Goal: Information Seeking & Learning: Learn about a topic

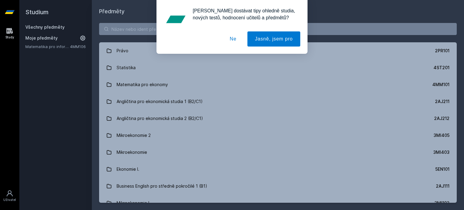
click at [136, 26] on div "[PERSON_NAME] dostávat tipy ohledně studia, nových testů, hodnocení učitelů a p…" at bounding box center [232, 27] width 464 height 54
click at [239, 37] on button "Ne" at bounding box center [233, 38] width 22 height 15
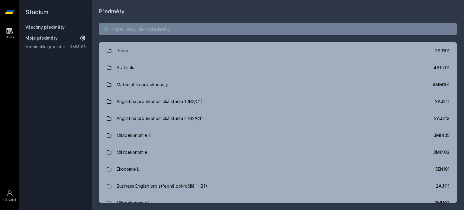
click at [228, 28] on input "search" at bounding box center [278, 29] width 358 height 12
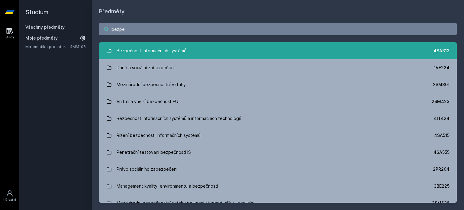
type input "bezpe"
click at [176, 47] on div "Bezpečnost informačních systémů" at bounding box center [152, 51] width 70 height 12
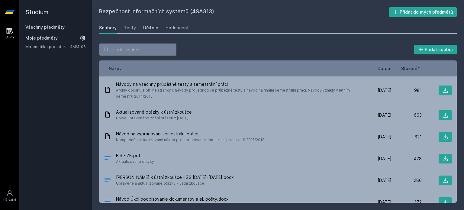
click at [147, 25] on div "Učitelé" at bounding box center [150, 28] width 15 height 6
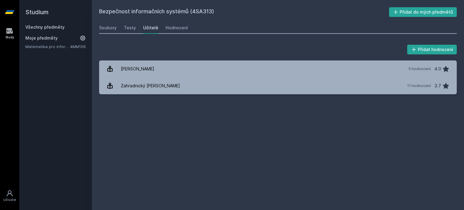
drag, startPoint x: 189, startPoint y: 29, endPoint x: 185, endPoint y: 29, distance: 3.3
click at [185, 29] on div "Soubory Testy Učitelé Hodnocení" at bounding box center [278, 28] width 358 height 12
click at [184, 29] on div "Hodnocení" at bounding box center [177, 28] width 22 height 6
